Goal: Task Accomplishment & Management: Use online tool/utility

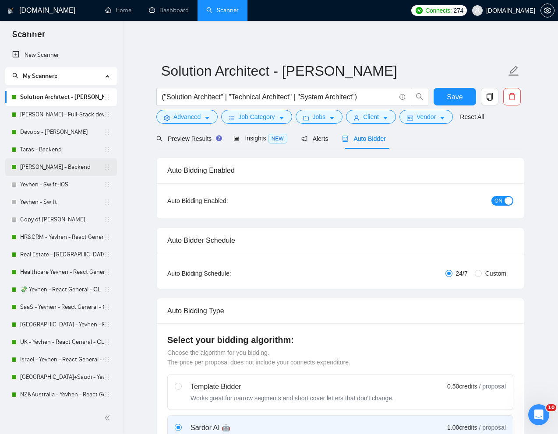
click at [38, 166] on link "[PERSON_NAME] - Backend" at bounding box center [62, 168] width 84 height 18
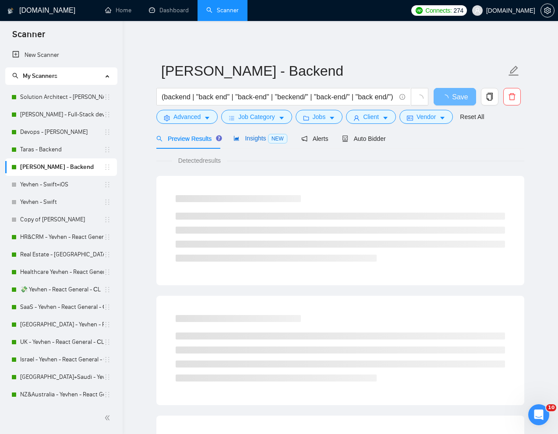
click at [254, 140] on span "Insights NEW" at bounding box center [259, 138] width 53 height 7
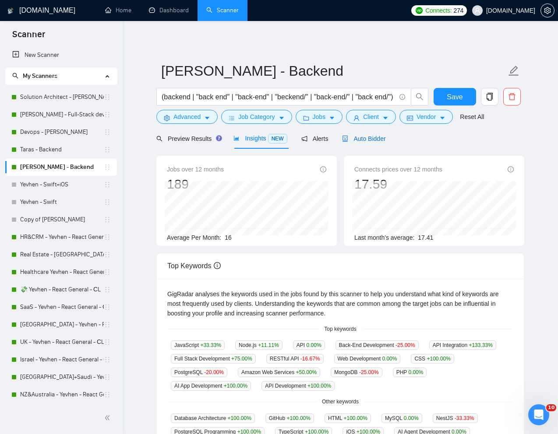
click at [373, 137] on span "Auto Bidder" at bounding box center [363, 138] width 43 height 7
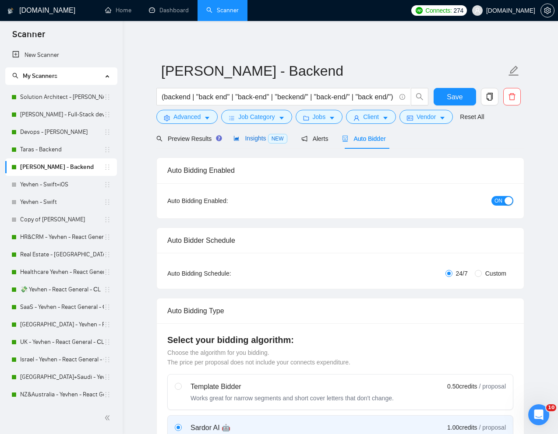
click at [253, 137] on span "Insights NEW" at bounding box center [259, 138] width 53 height 7
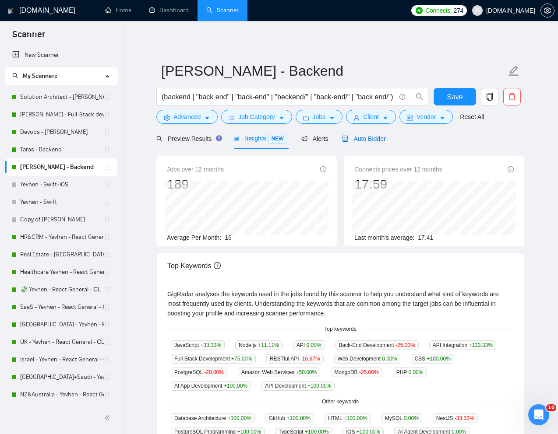
click at [367, 138] on span "Auto Bidder" at bounding box center [363, 138] width 43 height 7
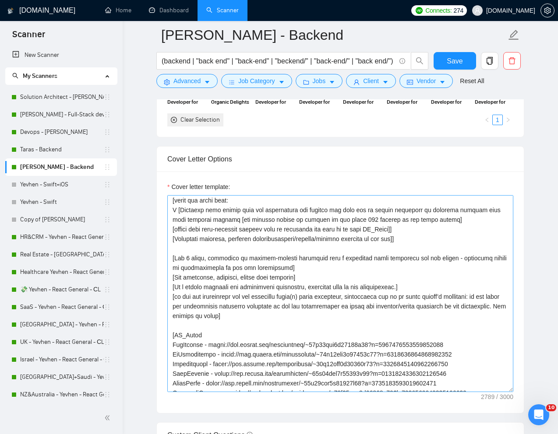
scroll to position [105, 0]
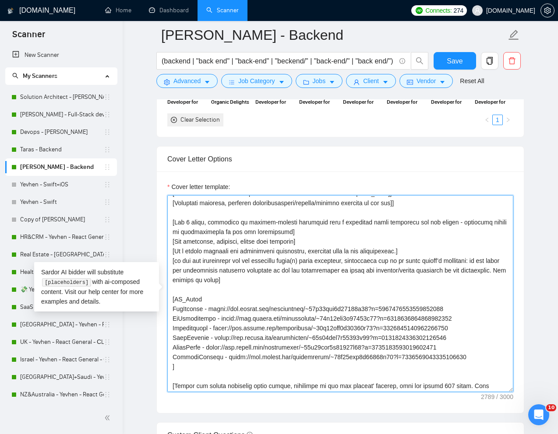
drag, startPoint x: 223, startPoint y: 358, endPoint x: 488, endPoint y: 358, distance: 265.0
click at [488, 357] on textarea "Cover letter template:" at bounding box center [340, 293] width 346 height 197
paste textarea "958906120797966336"
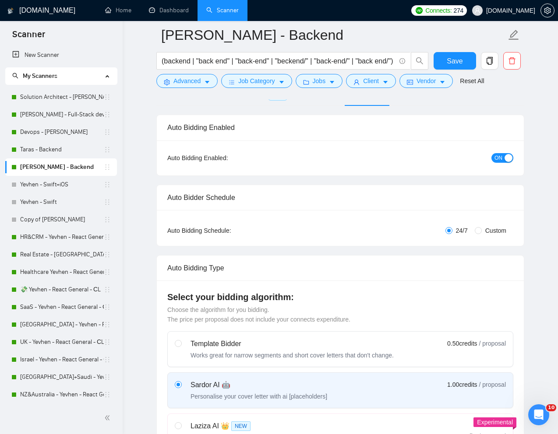
scroll to position [0, 0]
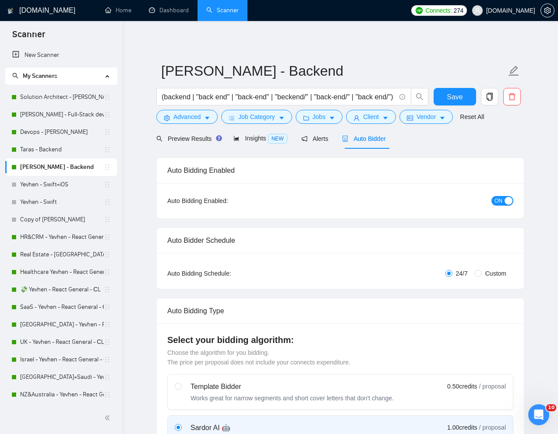
type textarea "[Lorem i dolorsit ametcons adipi eli "Se‼️" doe tempor'i utla et dolorem aliq (…"
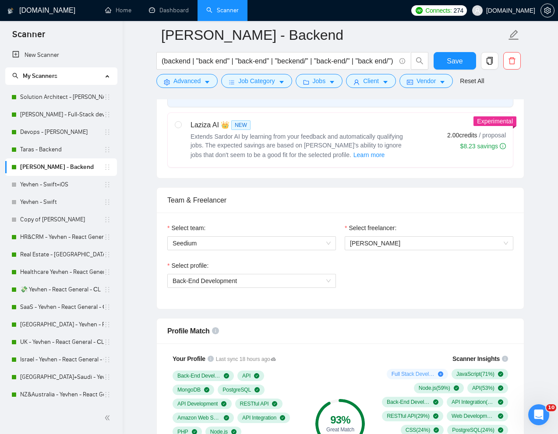
scroll to position [381, 0]
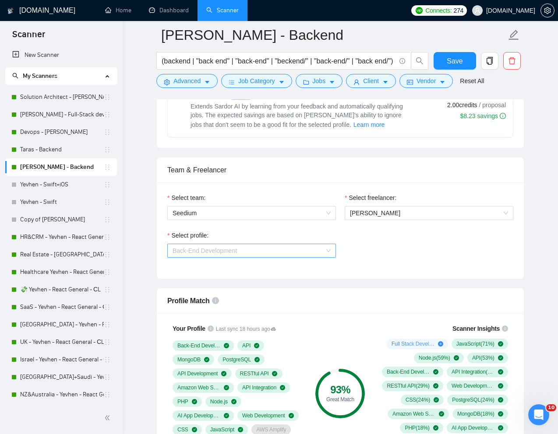
click at [316, 249] on span "Back-End Development" at bounding box center [252, 250] width 158 height 13
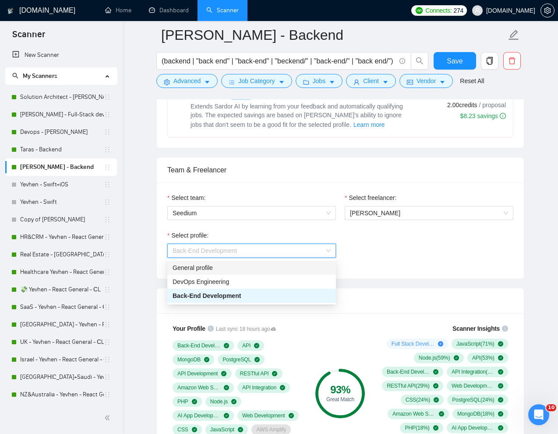
click at [278, 268] on div "General profile" at bounding box center [252, 268] width 158 height 10
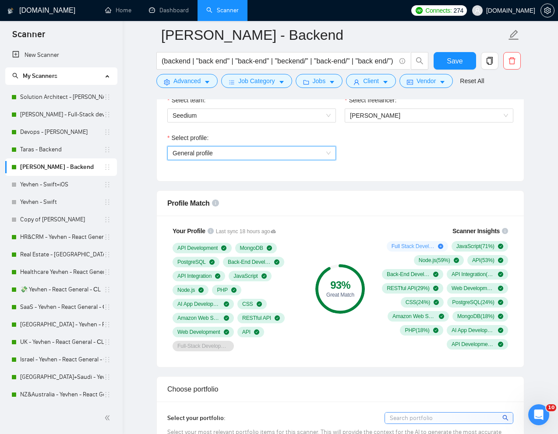
scroll to position [484, 0]
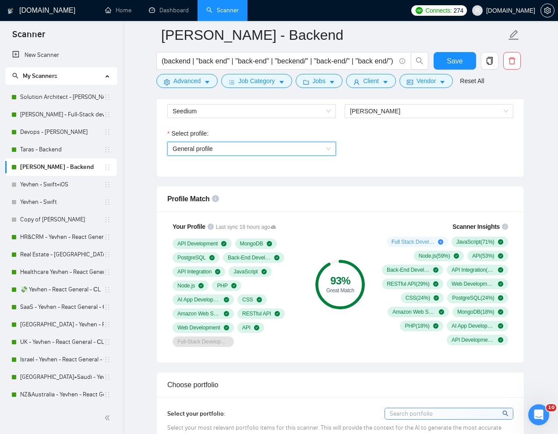
click at [324, 150] on span "General profile" at bounding box center [252, 148] width 158 height 13
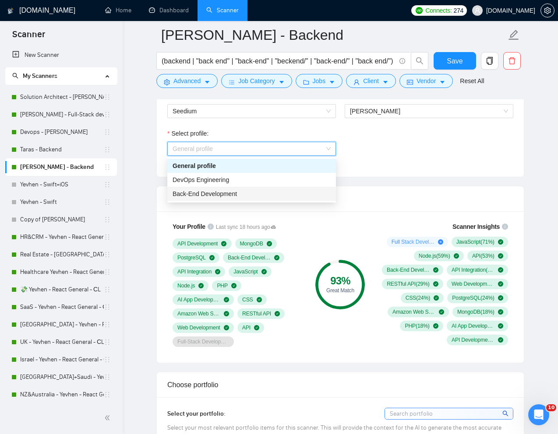
click at [240, 195] on div "Back-End Development" at bounding box center [252, 194] width 158 height 10
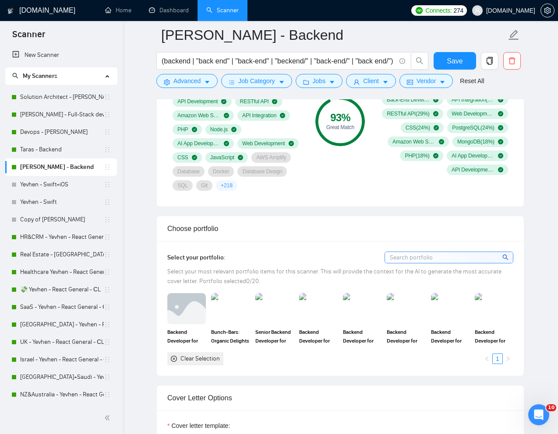
scroll to position [712, 0]
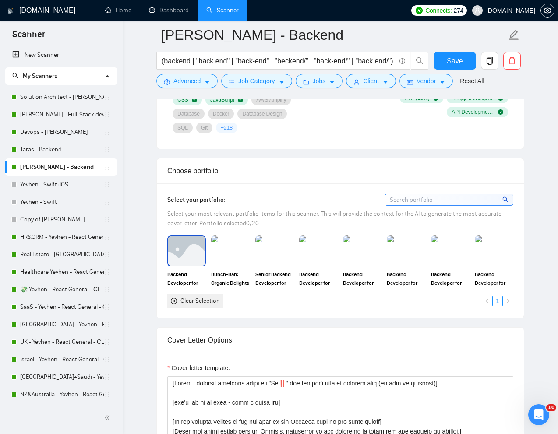
click at [196, 261] on img at bounding box center [186, 251] width 37 height 29
click at [193, 263] on div at bounding box center [186, 251] width 37 height 29
click at [184, 278] on span "Backend Developer for Real Estate Investing Software (Node/NestJS)" at bounding box center [186, 279] width 39 height 18
click at [195, 261] on img at bounding box center [186, 251] width 37 height 29
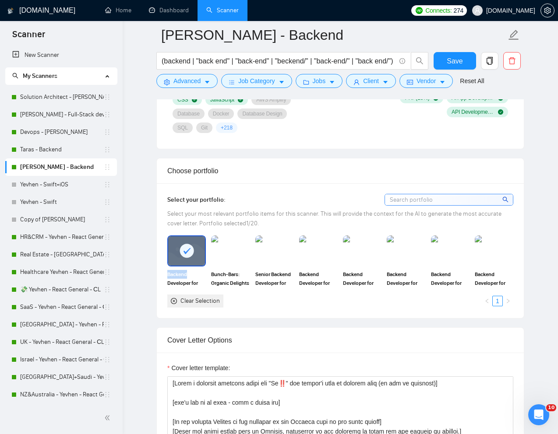
click at [195, 261] on div at bounding box center [186, 251] width 37 height 29
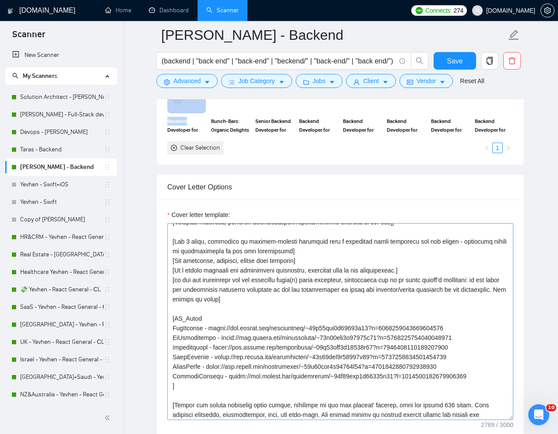
scroll to position [77, 0]
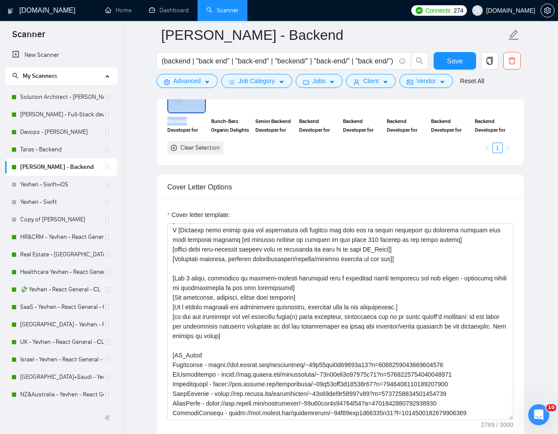
click at [193, 113] on div "Backend Developer for Real Estate Investing Software (Node/NestJS)" at bounding box center [186, 108] width 39 height 52
click at [276, 115] on div "Senior Backend Developer for innovative cloud platform SportStars" at bounding box center [274, 108] width 39 height 52
click at [312, 113] on div at bounding box center [318, 97] width 39 height 31
click at [355, 112] on img at bounding box center [362, 97] width 37 height 29
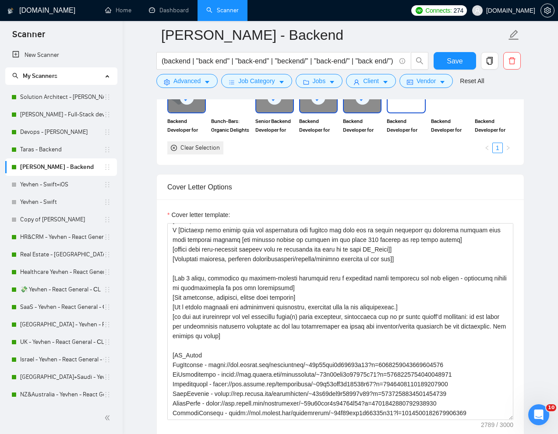
click at [399, 114] on div "Backend Developer for video-based recruitment solutions Srteamtalent" at bounding box center [406, 108] width 39 height 52
click at [443, 112] on div at bounding box center [450, 97] width 39 height 31
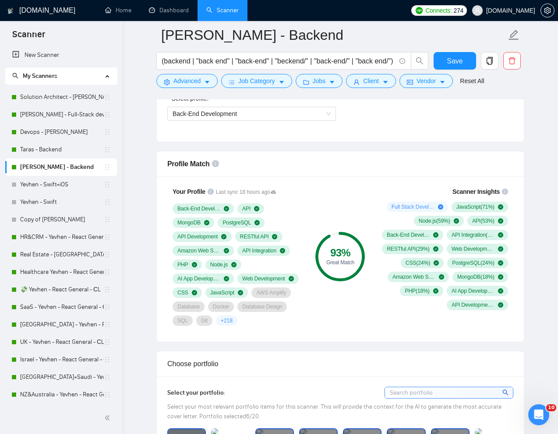
scroll to position [572, 0]
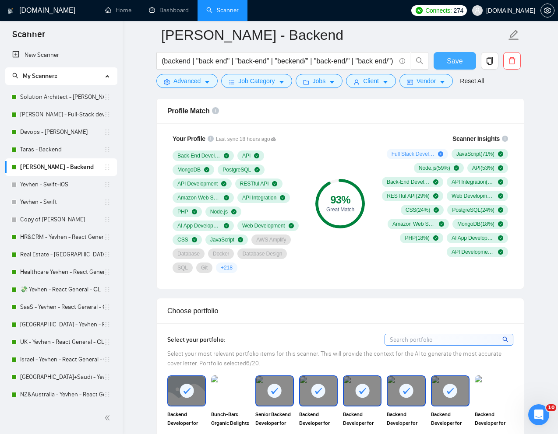
click at [452, 60] on span "Save" at bounding box center [455, 61] width 16 height 11
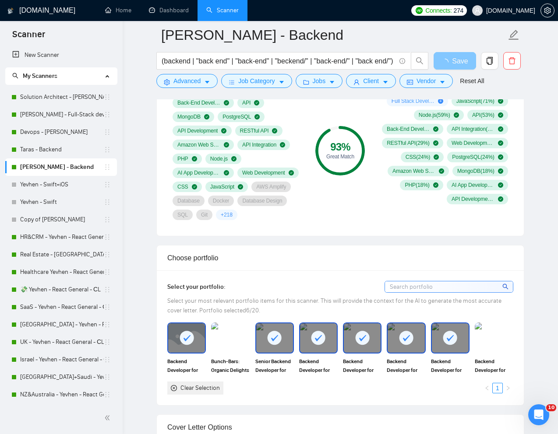
scroll to position [640, 0]
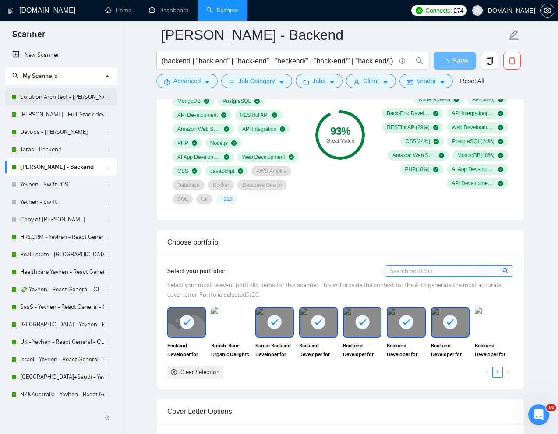
click at [57, 96] on link "Solution Architect - [PERSON_NAME]" at bounding box center [62, 97] width 84 height 18
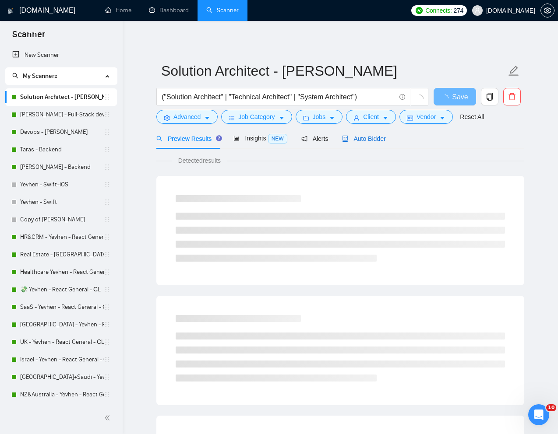
click at [374, 143] on div "Auto Bidder" at bounding box center [363, 139] width 43 height 10
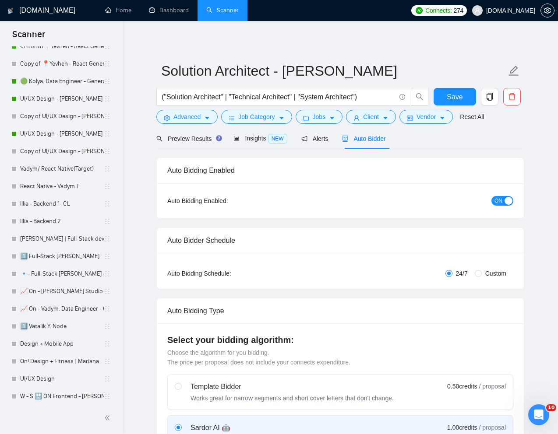
scroll to position [319, 0]
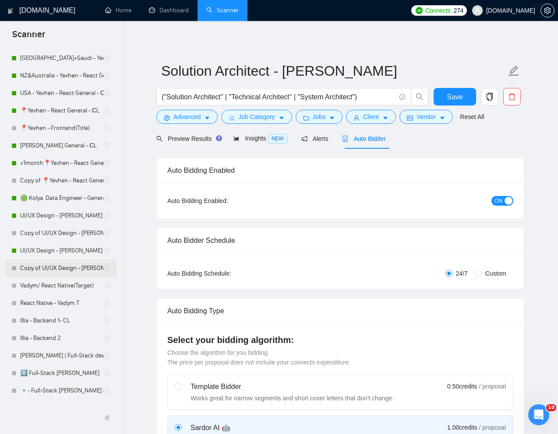
click at [35, 265] on link "Copy of UI/UX Design - [PERSON_NAME]" at bounding box center [62, 269] width 84 height 18
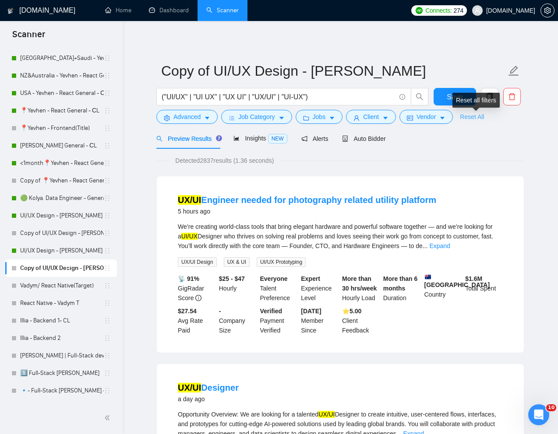
click at [476, 114] on link "Reset All" at bounding box center [472, 117] width 24 height 10
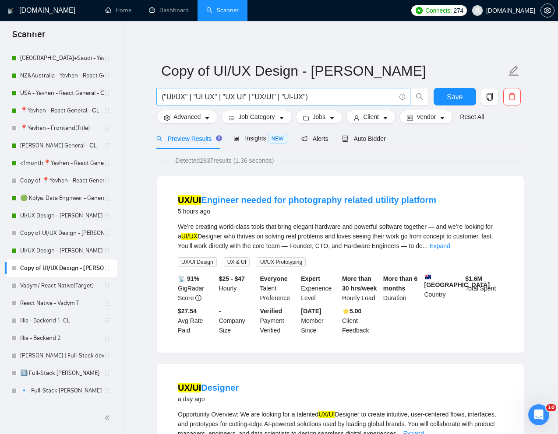
click at [290, 98] on input "("UI/UX" | "UI UX" | "UX UI" | "UX/UI" | "UI-UX")" at bounding box center [279, 97] width 234 height 11
paste input "Web designer for developer tool"
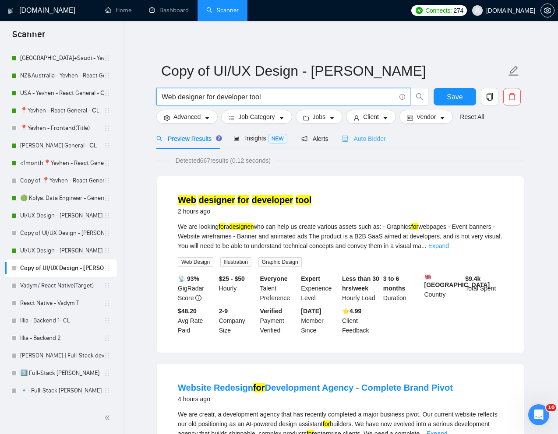
type input "Web designer for developer tool"
click at [377, 142] on span "Auto Bidder" at bounding box center [363, 138] width 43 height 7
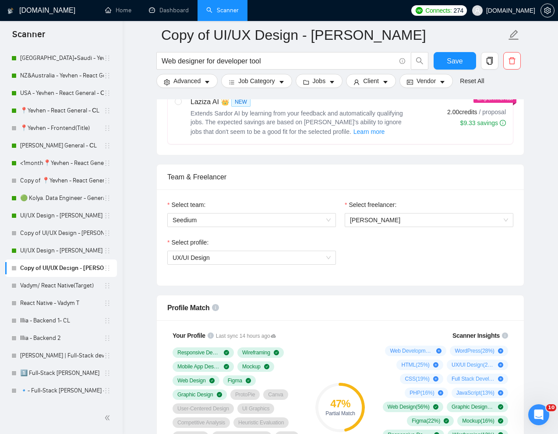
scroll to position [389, 0]
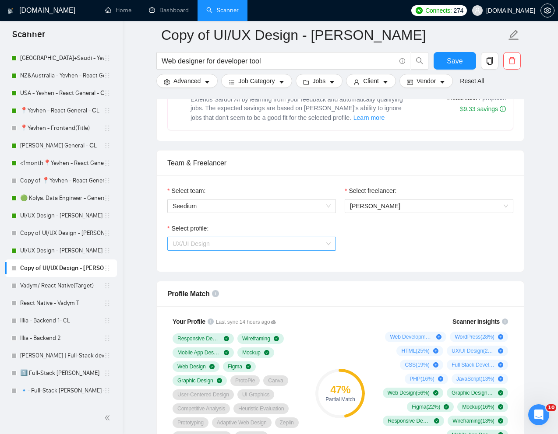
click at [327, 242] on span "UX/UI Design" at bounding box center [252, 243] width 158 height 13
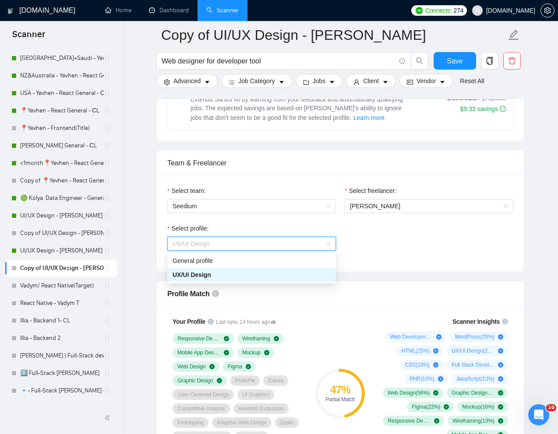
click at [380, 230] on div "Select profile: UX/UI Design" at bounding box center [340, 243] width 355 height 38
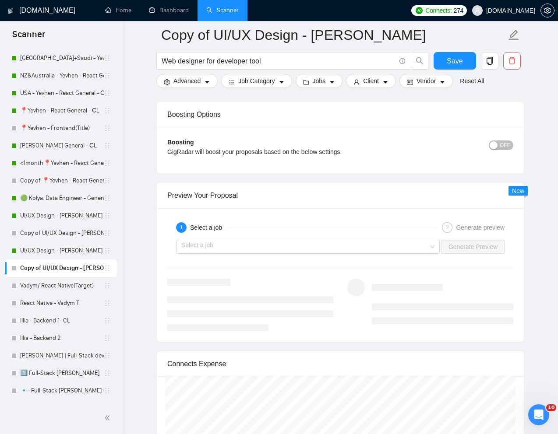
scroll to position [1653, 0]
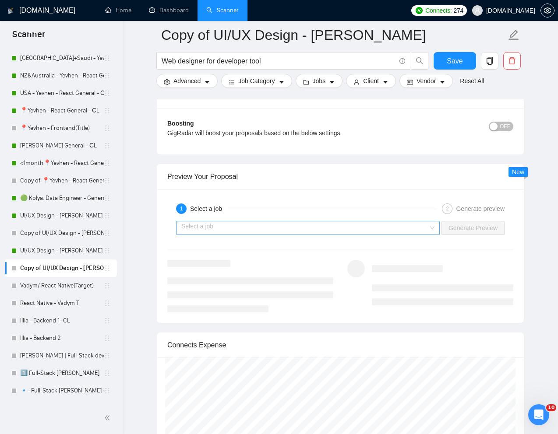
click at [346, 231] on input "search" at bounding box center [304, 228] width 247 height 13
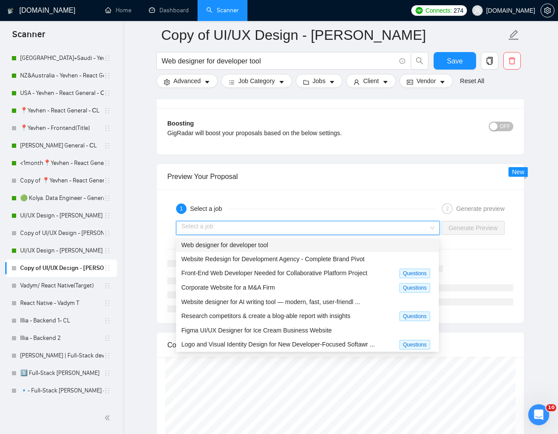
click at [295, 250] on div "Web designer for developer tool" at bounding box center [307, 245] width 252 height 10
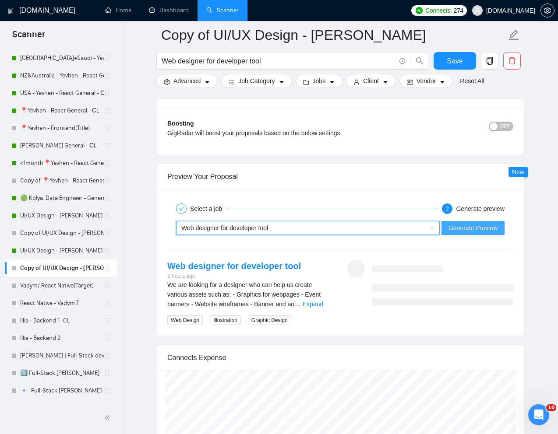
click at [463, 228] on span "Generate Preview" at bounding box center [473, 228] width 49 height 10
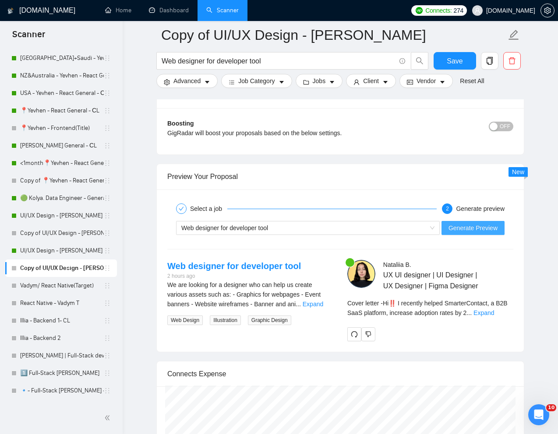
scroll to position [1685, 0]
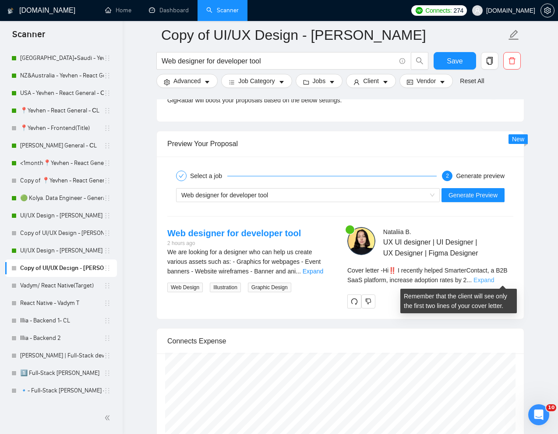
click at [494, 278] on link "Expand" at bounding box center [483, 280] width 21 height 7
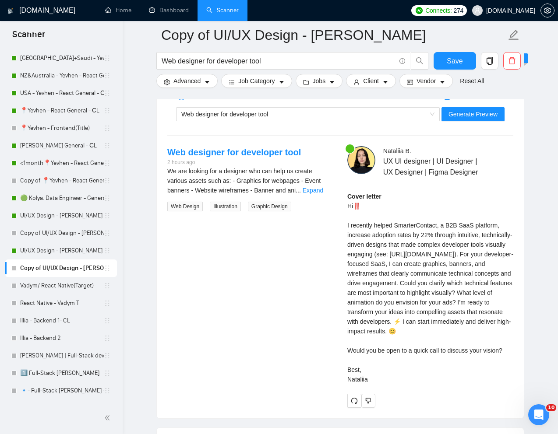
scroll to position [1773, 0]
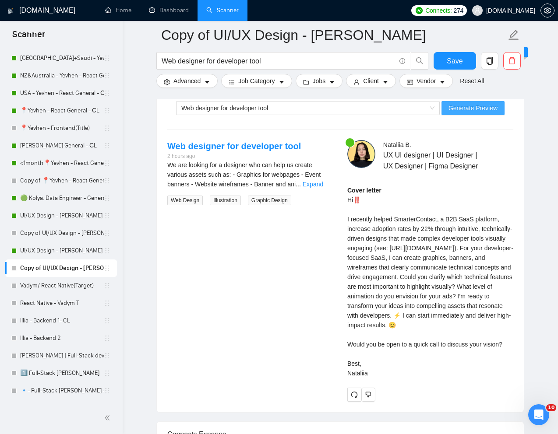
click at [482, 111] on span "Generate Preview" at bounding box center [473, 108] width 49 height 10
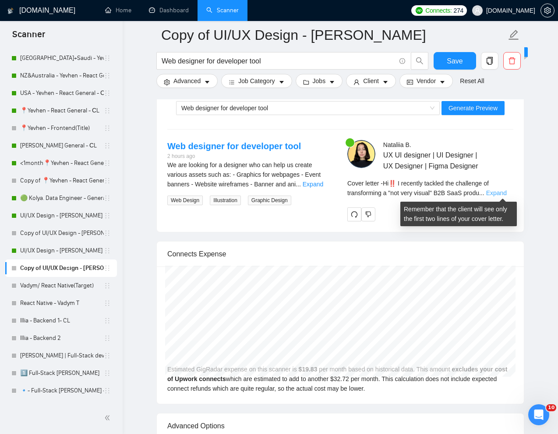
click at [494, 191] on link "Expand" at bounding box center [496, 193] width 21 height 7
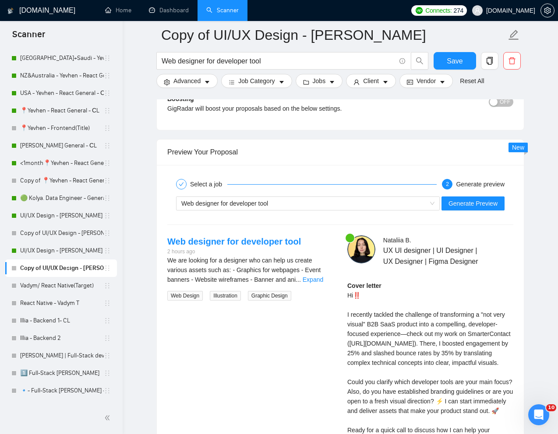
scroll to position [1643, 0]
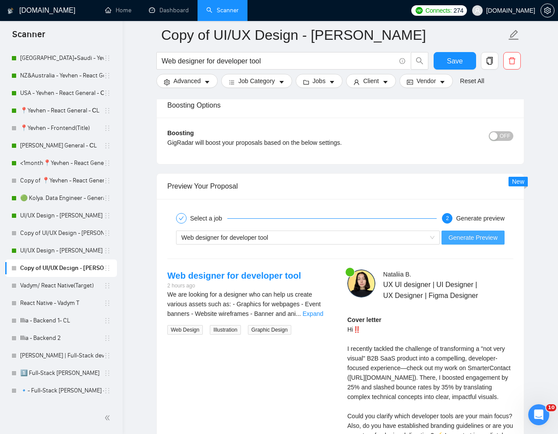
click at [450, 238] on span "Generate Preview" at bounding box center [473, 238] width 49 height 10
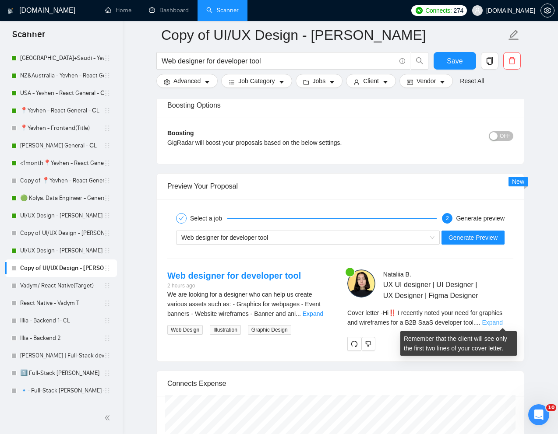
click at [501, 322] on link "Expand" at bounding box center [492, 322] width 21 height 7
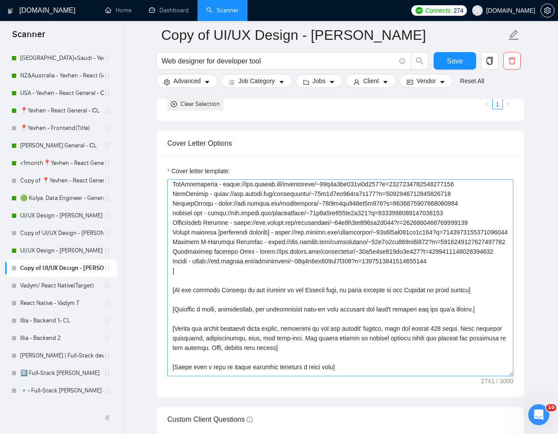
scroll to position [182, 0]
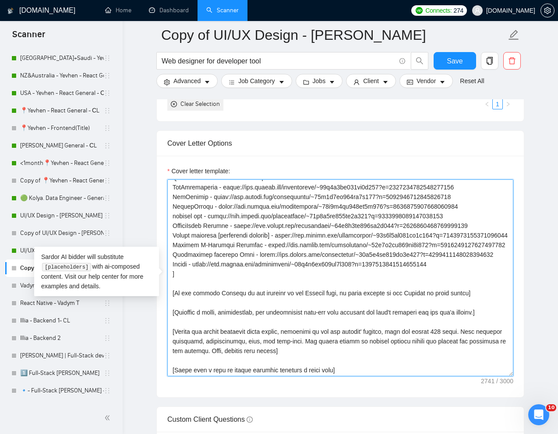
drag, startPoint x: 172, startPoint y: 226, endPoint x: 505, endPoint y: 224, distance: 332.9
click at [505, 224] on textarea "Cover letter template:" at bounding box center [340, 278] width 346 height 197
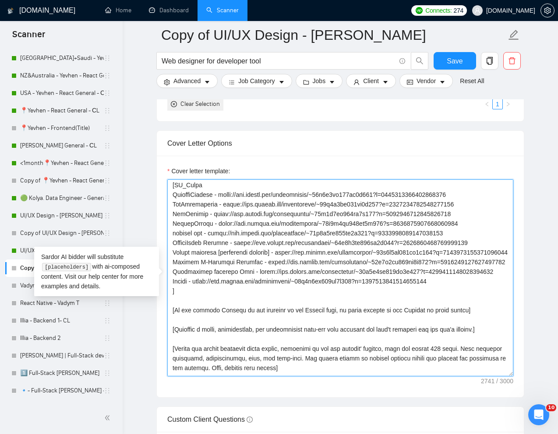
scroll to position [169, 0]
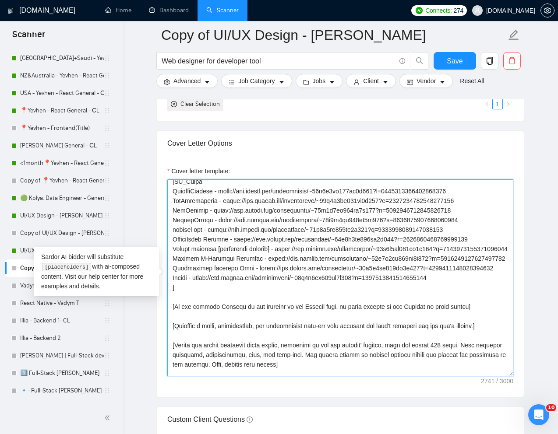
drag, startPoint x: 174, startPoint y: 270, endPoint x: 324, endPoint y: 273, distance: 149.4
click at [324, 274] on textarea "Cover letter template:" at bounding box center [340, 278] width 346 height 197
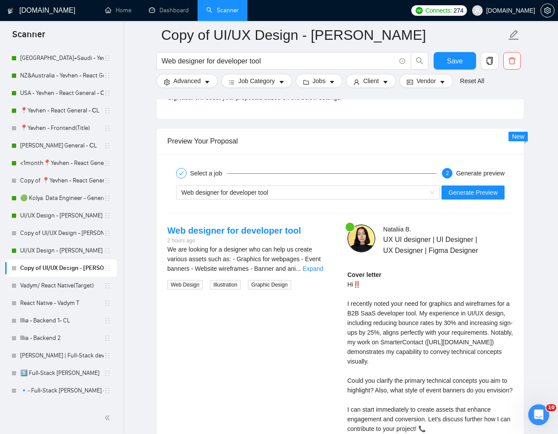
scroll to position [1848, 0]
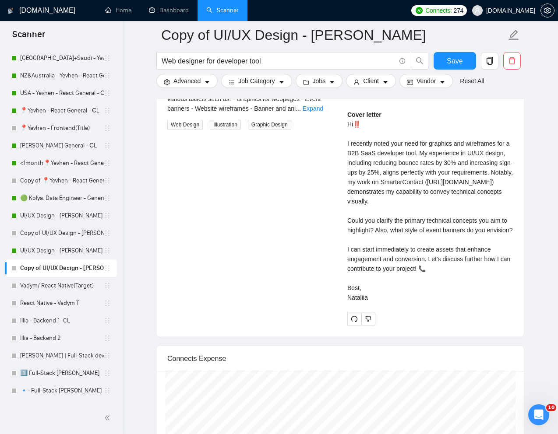
click at [421, 303] on div "Cover letter Hi‼️ I recently noted your need for graphics and wireframes for a …" at bounding box center [430, 206] width 166 height 193
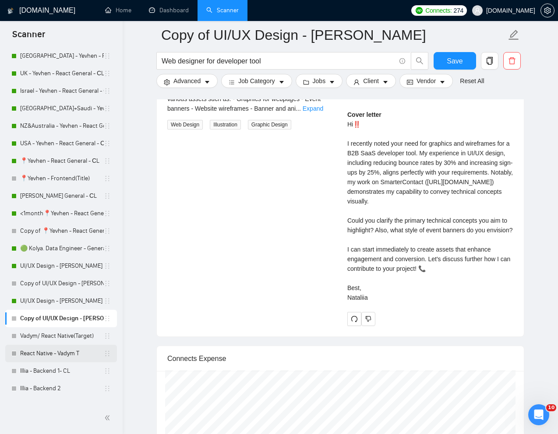
scroll to position [268, 0]
click at [60, 234] on link "Copy of 📍Yevhen - React General - СL" at bounding box center [62, 232] width 84 height 18
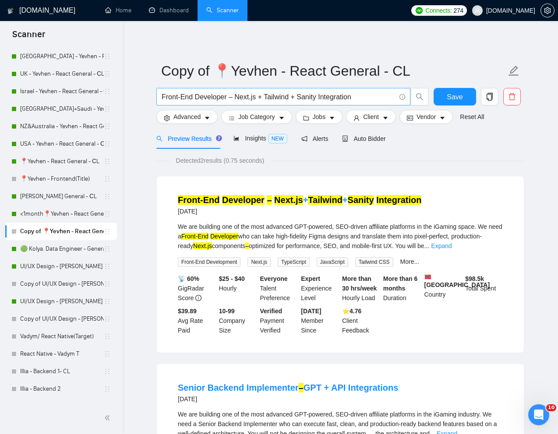
click at [316, 98] on input "Front-End Developer – Next.js + Tailwind + Sanity Integration" at bounding box center [279, 97] width 234 height 11
paste input "end Developer (React + Tailwind)"
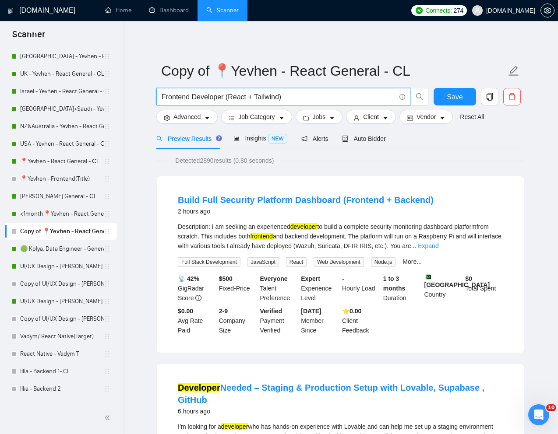
drag, startPoint x: 293, startPoint y: 95, endPoint x: 227, endPoint y: 101, distance: 65.9
click at [227, 101] on input "Frontend Developer (React + Tailwind)" at bounding box center [279, 97] width 234 height 11
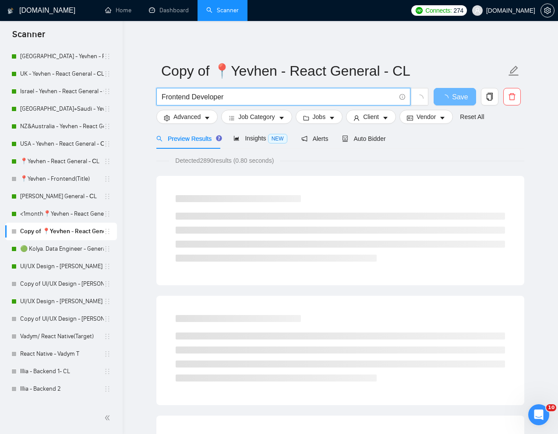
type input "Frontend Developer"
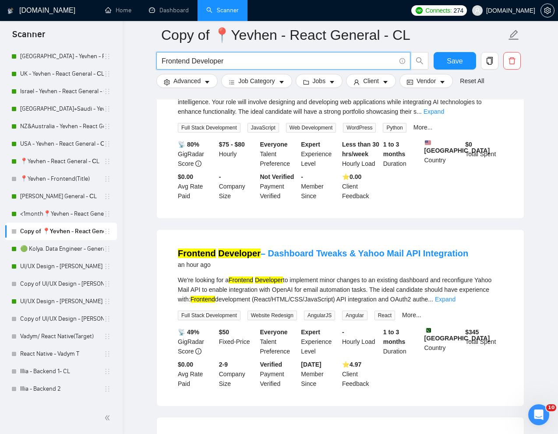
scroll to position [655, 0]
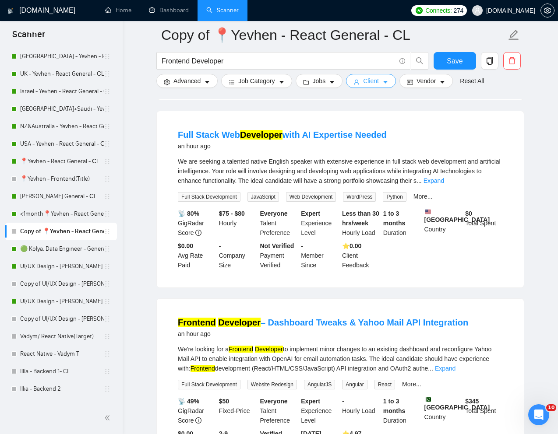
click at [371, 80] on span "Client" at bounding box center [371, 81] width 16 height 10
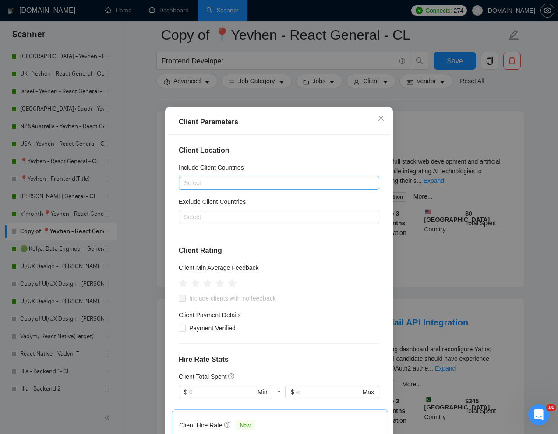
click at [279, 184] on div at bounding box center [274, 183] width 187 height 11
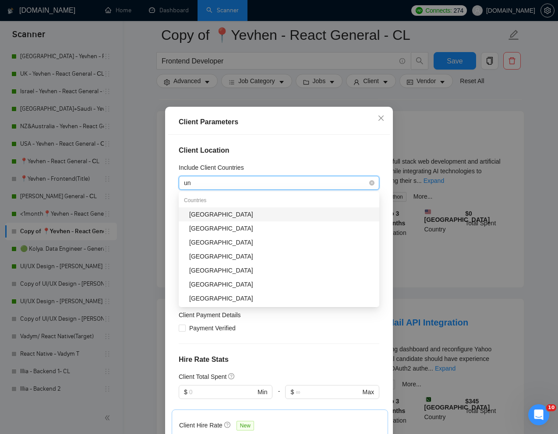
type input "uni"
click at [250, 211] on div "[GEOGRAPHIC_DATA]" at bounding box center [281, 215] width 185 height 10
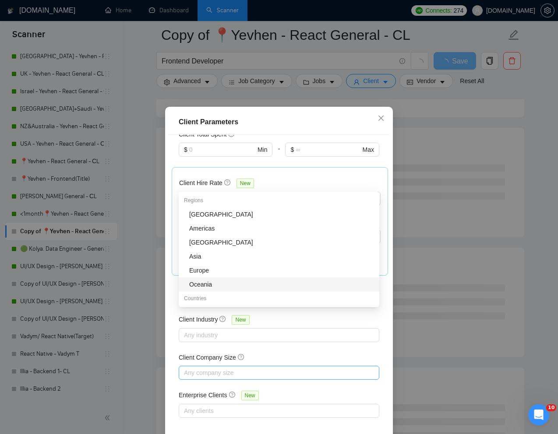
scroll to position [43, 0]
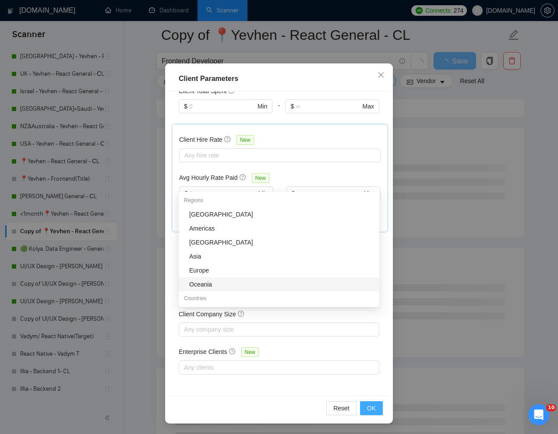
click at [369, 405] on span "OK" at bounding box center [371, 409] width 9 height 10
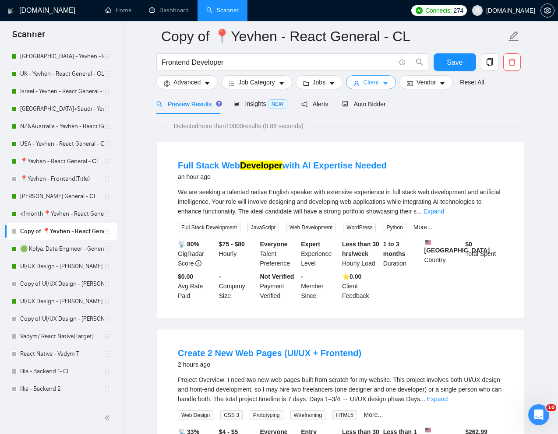
scroll to position [0, 0]
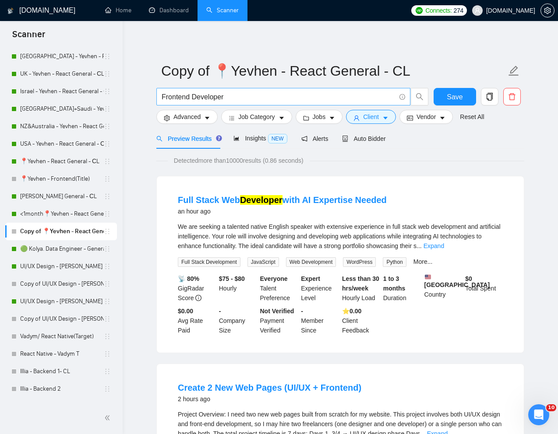
click at [206, 95] on input "Frontend Developer" at bounding box center [279, 97] width 234 height 11
paste input "React, Next.js, and Tailwind CSS"
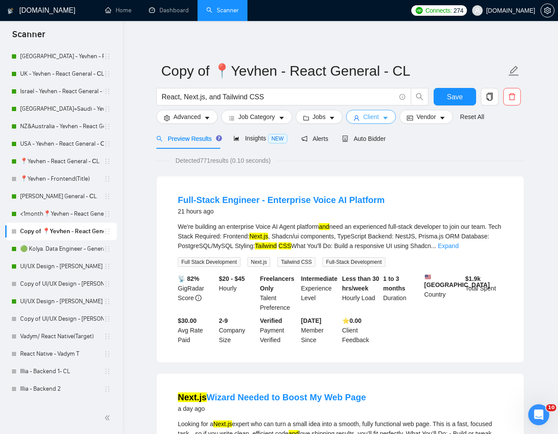
click at [375, 120] on span "Client" at bounding box center [371, 117] width 16 height 10
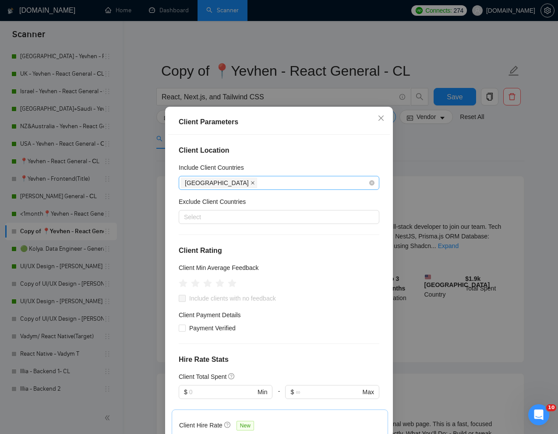
click at [251, 183] on icon "close" at bounding box center [253, 183] width 4 height 4
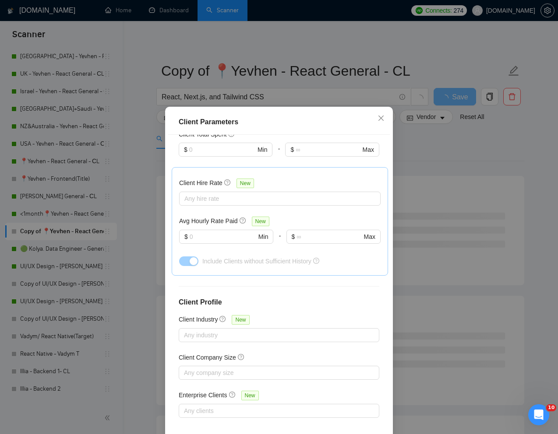
scroll to position [43, 0]
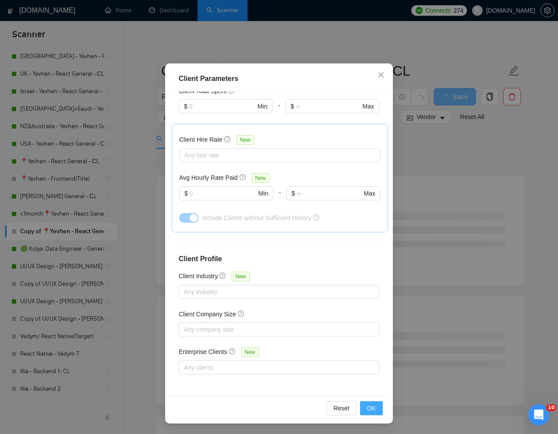
click at [375, 412] on span "OK" at bounding box center [371, 409] width 9 height 10
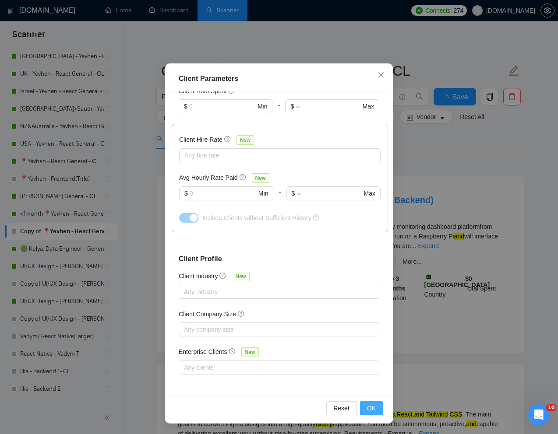
scroll to position [0, 0]
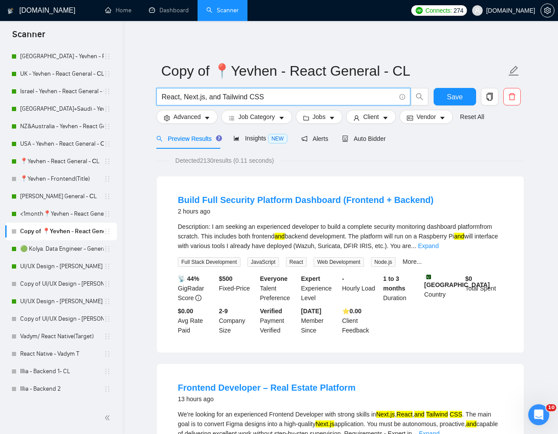
click at [353, 95] on input "React, Next.js, and Tailwind CSS" at bounding box center [279, 97] width 234 height 11
paste input "Frontend Developer (React + Tailwind)"
paste input "text"
drag, startPoint x: 293, startPoint y: 95, endPoint x: 227, endPoint y: 94, distance: 66.1
click at [227, 94] on input "Frontend Developer (React + Tailwind)" at bounding box center [279, 97] width 234 height 11
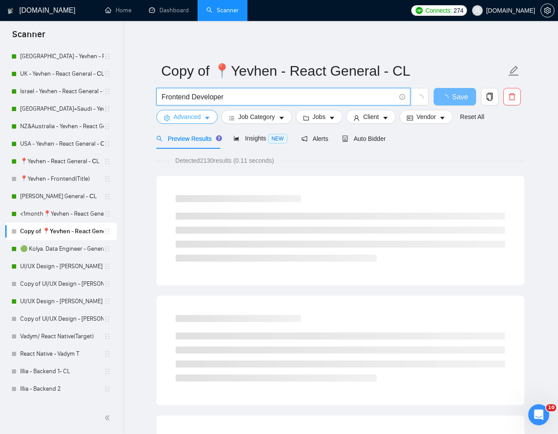
type input "Frontend Developer"
click at [178, 114] on span "Advanced" at bounding box center [186, 117] width 27 height 10
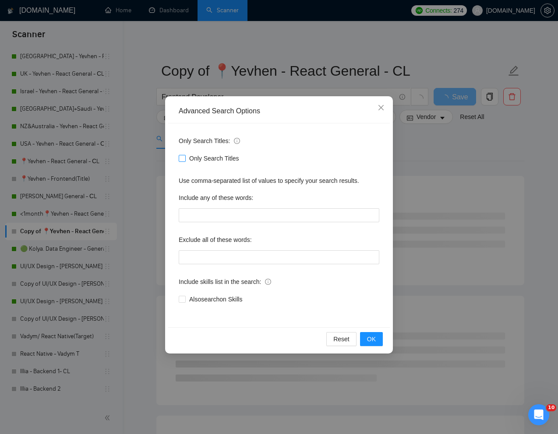
click at [181, 158] on input "Only Search Titles" at bounding box center [182, 158] width 6 height 6
checkbox input "true"
click at [367, 337] on span "OK" at bounding box center [371, 340] width 9 height 10
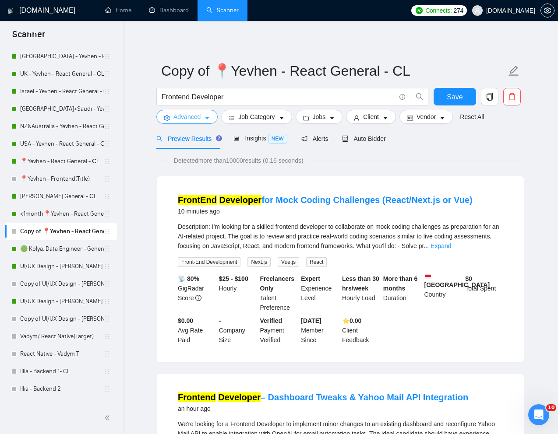
click at [195, 119] on span "Advanced" at bounding box center [186, 117] width 27 height 10
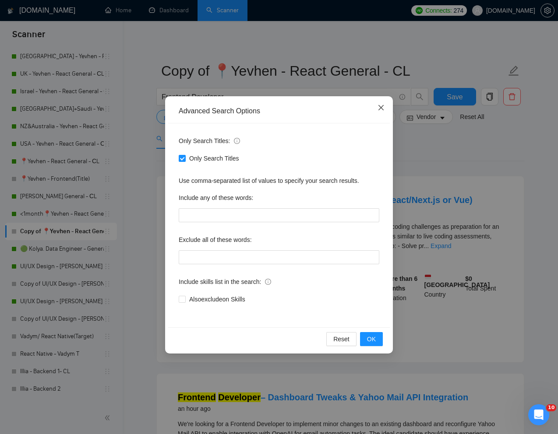
click at [380, 105] on icon "close" at bounding box center [381, 107] width 7 height 7
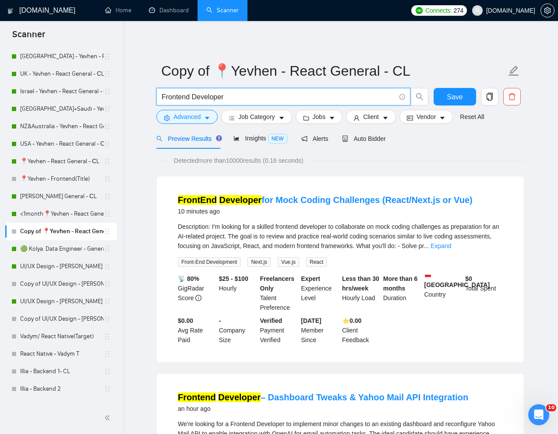
click at [201, 95] on input "Frontend Developer" at bounding box center [279, 97] width 234 height 11
paste input "React + Tailwind"
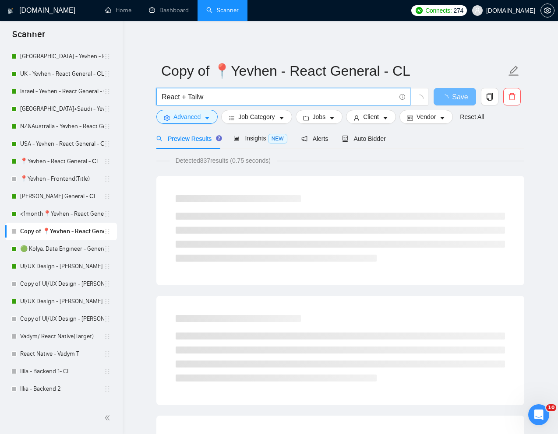
type input "React + Tailw"
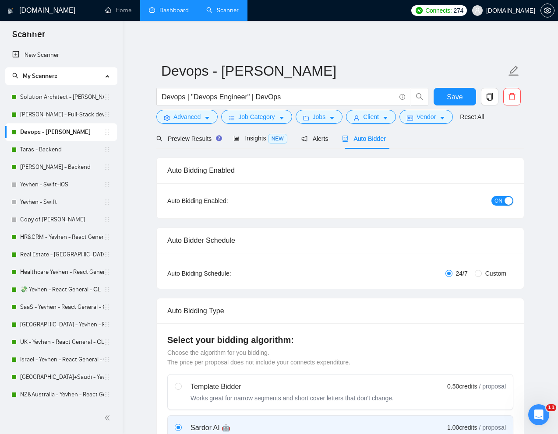
click at [173, 7] on link "Dashboard" at bounding box center [169, 10] width 40 height 7
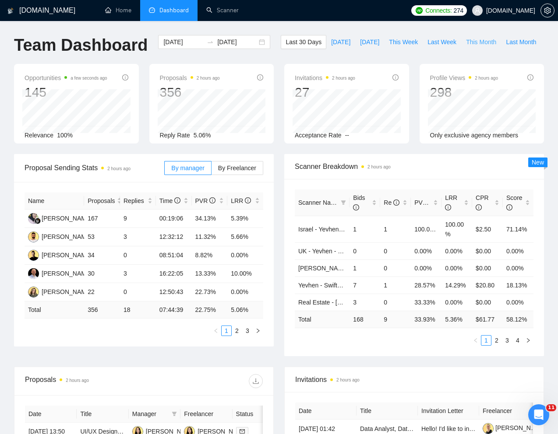
click at [466, 47] on span "This Month" at bounding box center [481, 42] width 30 height 10
type input "2025-08-01"
type input "2025-08-31"
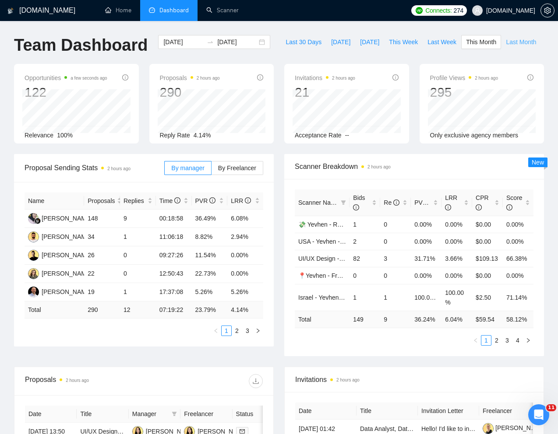
click at [506, 47] on span "Last Month" at bounding box center [521, 42] width 30 height 10
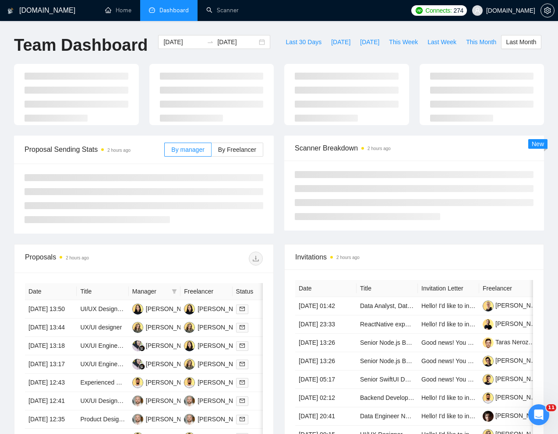
type input "2025-07-01"
type input "2025-07-31"
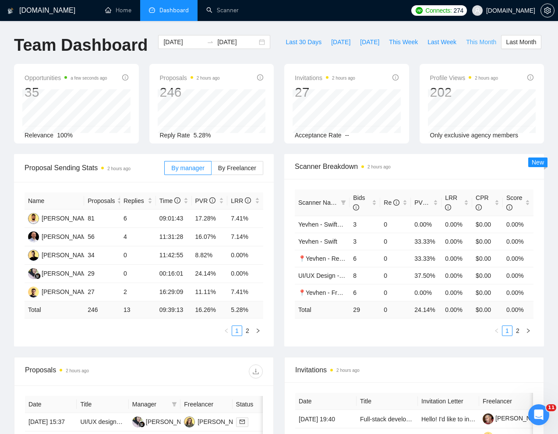
click at [466, 47] on span "This Month" at bounding box center [481, 42] width 30 height 10
type input "2025-08-01"
type input "2025-08-31"
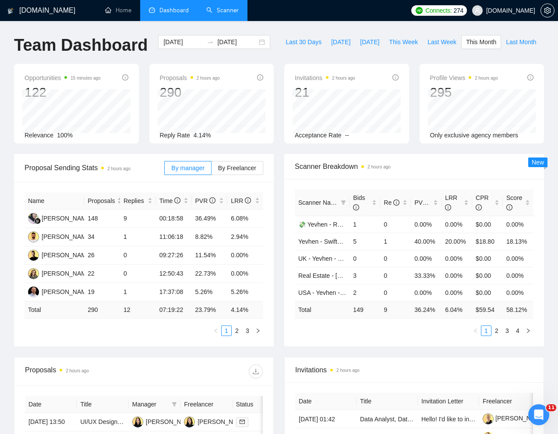
click at [229, 14] on link "Scanner" at bounding box center [222, 10] width 32 height 7
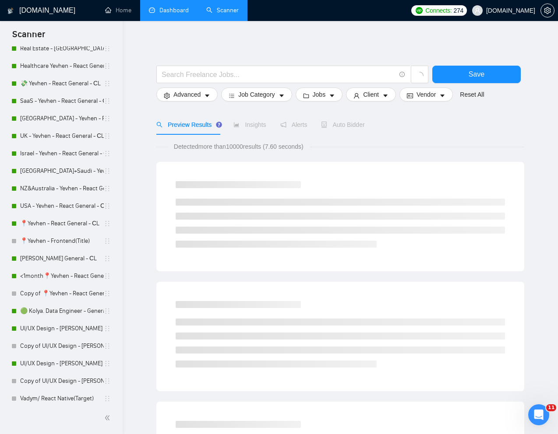
scroll to position [248, 0]
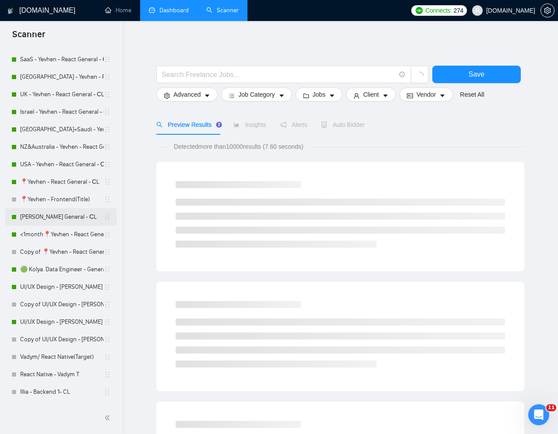
click at [40, 220] on link "[PERSON_NAME] General - СL" at bounding box center [62, 217] width 84 height 18
